Goal: Find specific page/section: Find specific page/section

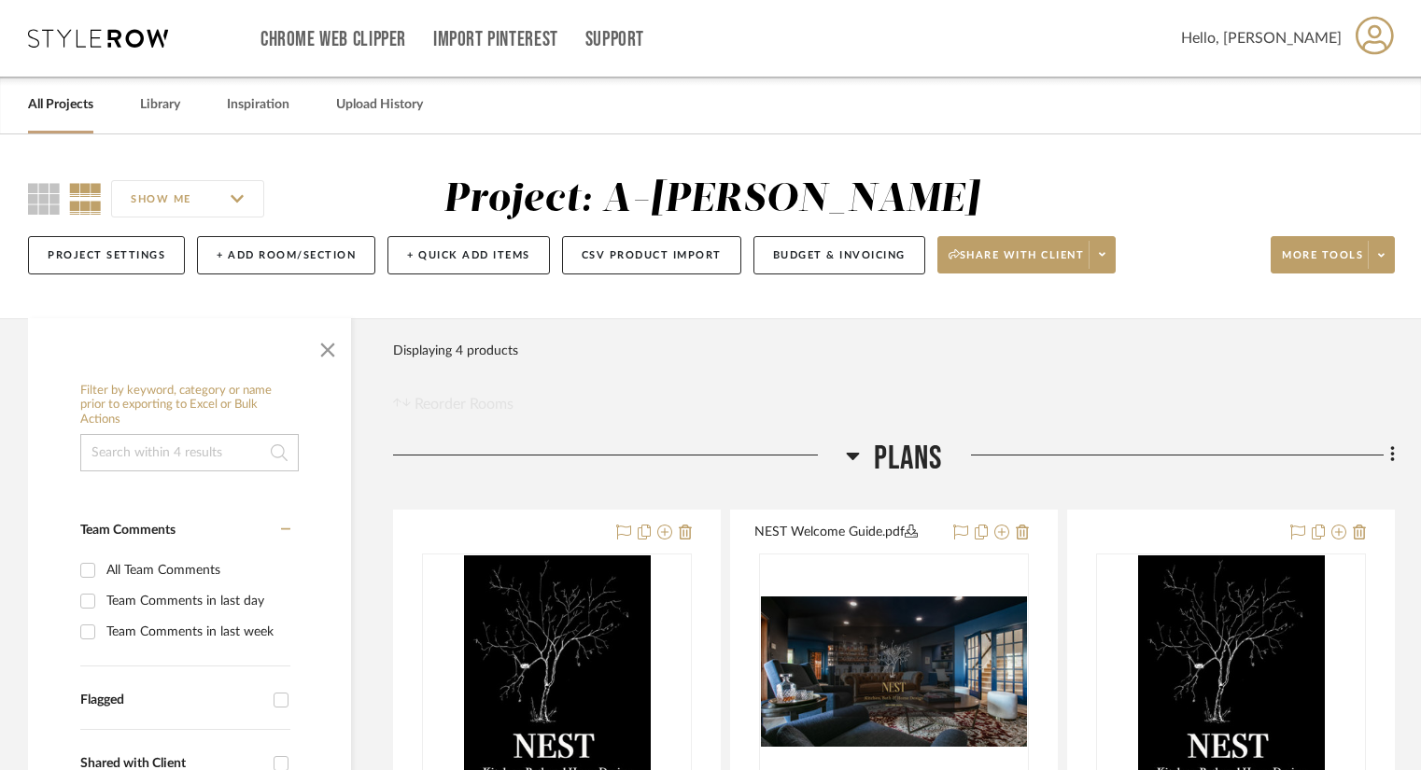
click at [63, 110] on link "All Projects" at bounding box center [60, 104] width 65 height 25
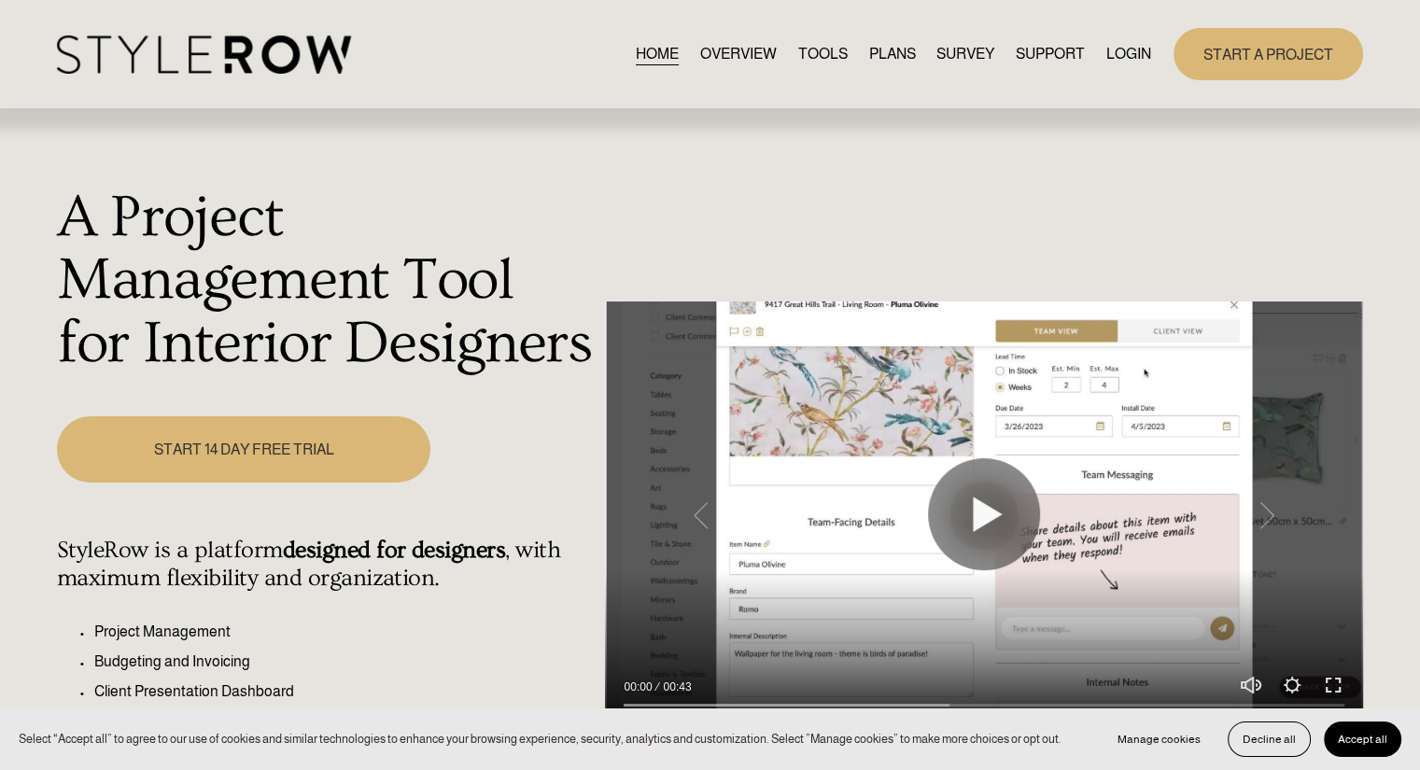
click at [1118, 35] on div "HOME OVERVIEW TOOLS PLANS SURVEY SUPPORT" at bounding box center [710, 53] width 1306 height 51
click at [1122, 46] on link "LOGIN" at bounding box center [1128, 53] width 45 height 25
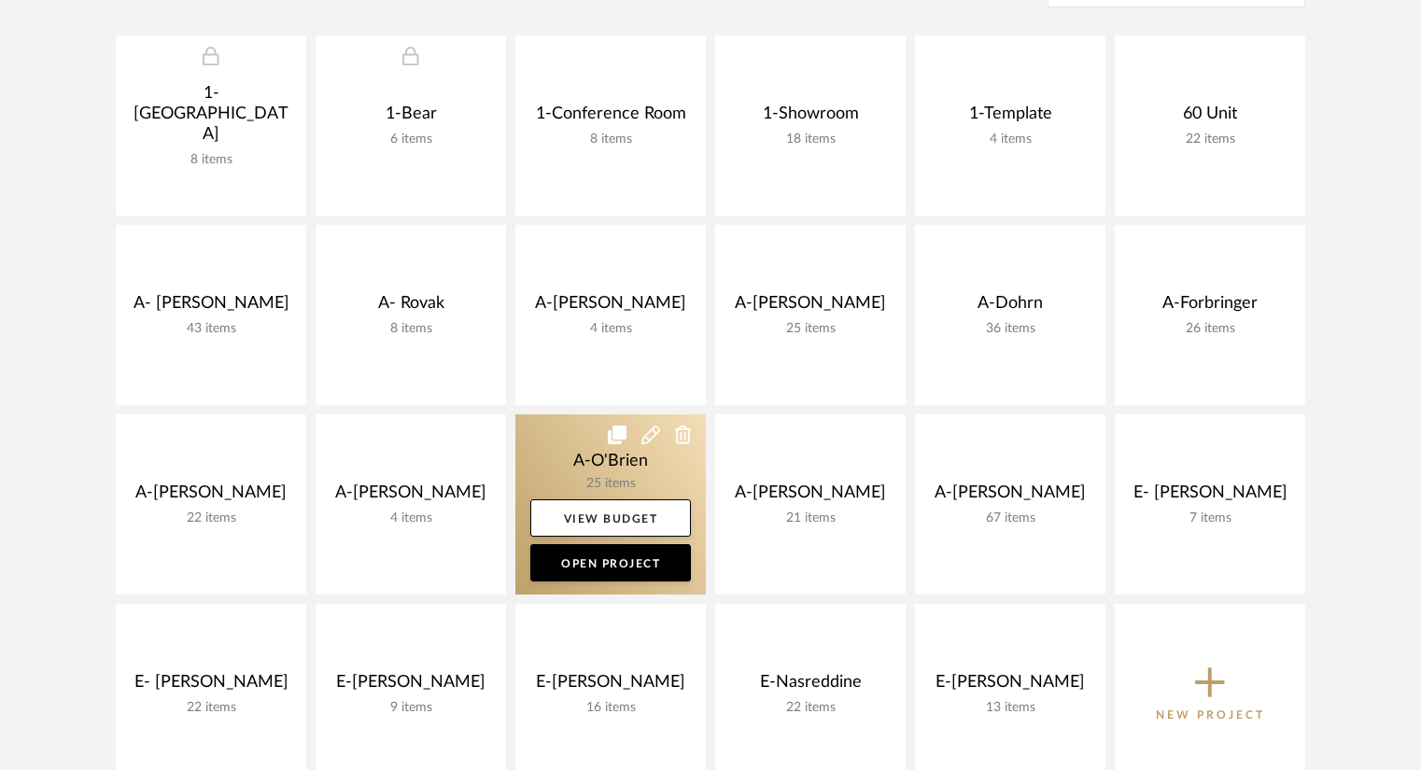
scroll to position [424, 0]
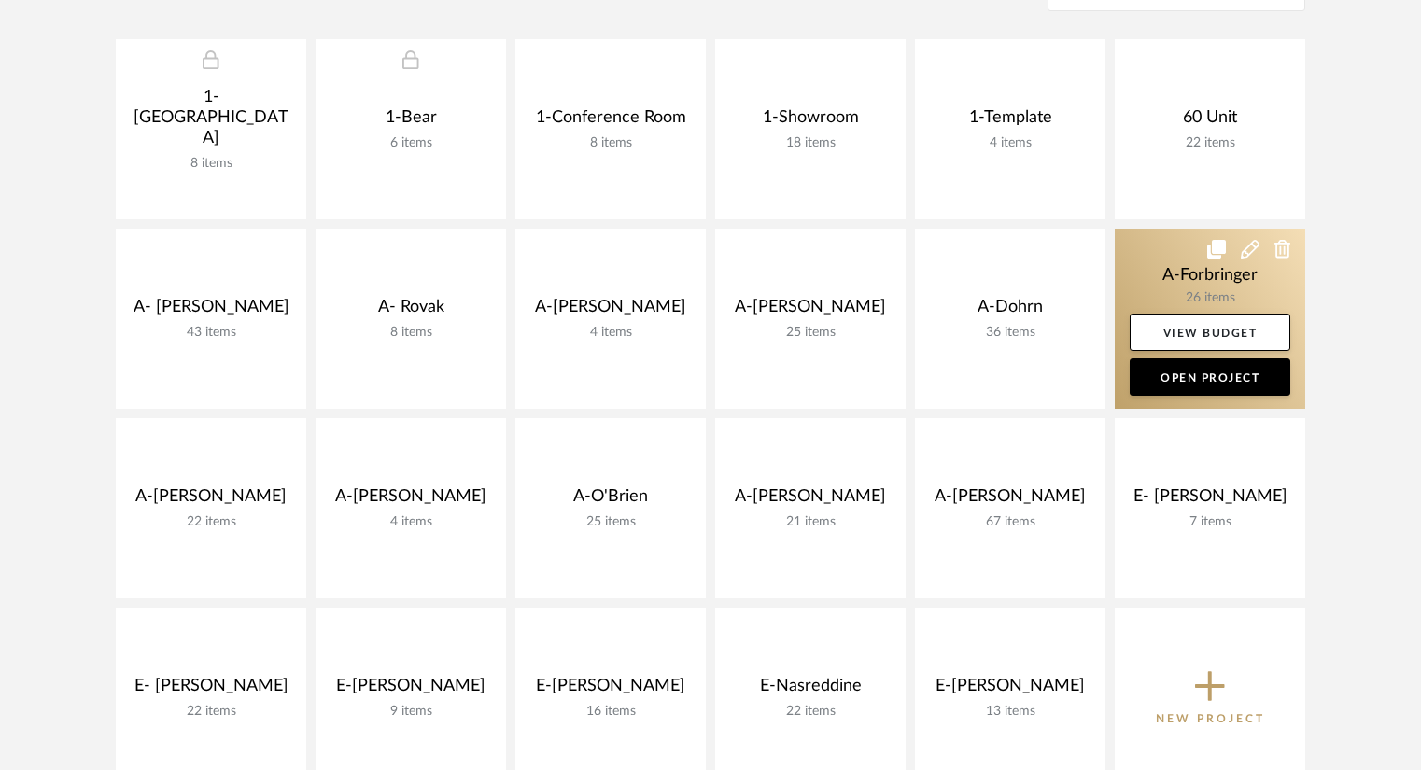
click at [1256, 280] on link at bounding box center [1209, 319] width 190 height 180
